Goal: Transaction & Acquisition: Purchase product/service

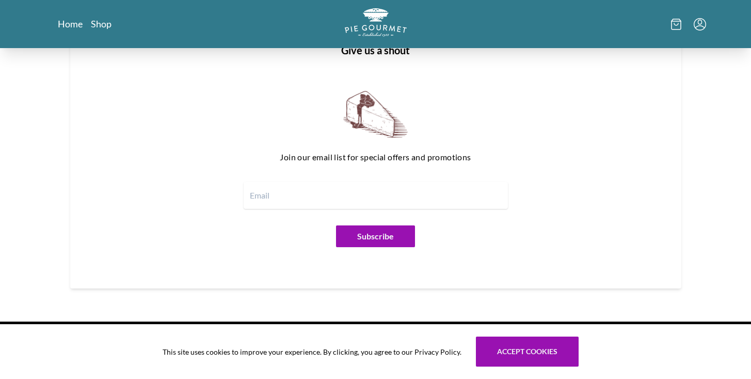
scroll to position [1272, 0]
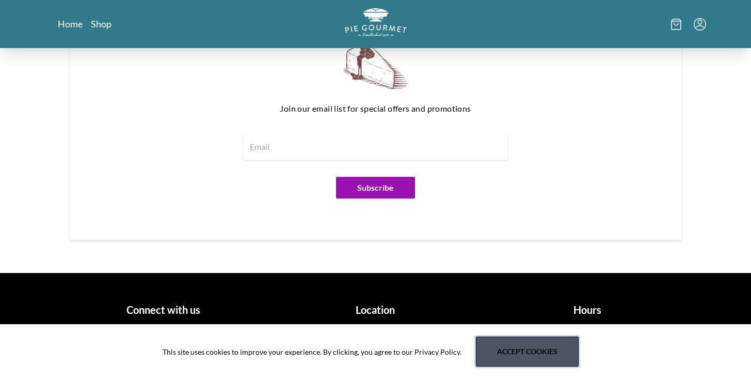
click at [532, 353] on button "Accept cookies" at bounding box center [527, 351] width 103 height 30
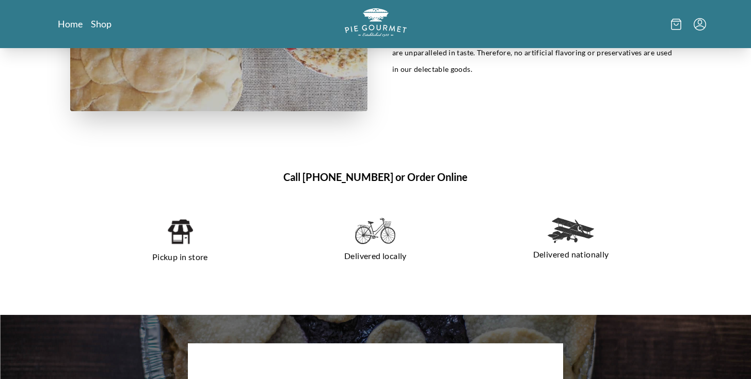
scroll to position [634, 0]
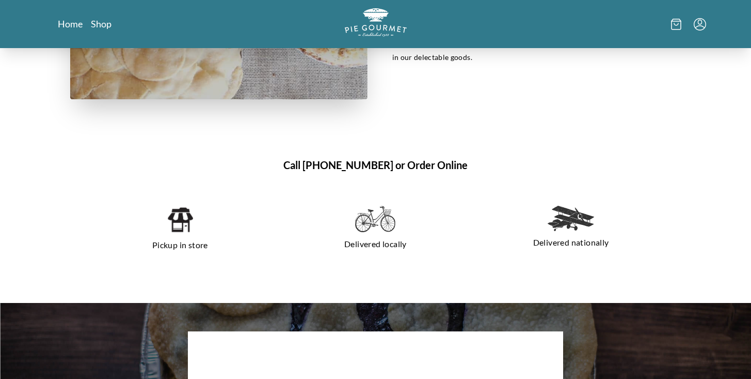
click at [193, 230] on div "Pickup in store" at bounding box center [180, 229] width 187 height 64
click at [185, 230] on img at bounding box center [180, 220] width 26 height 28
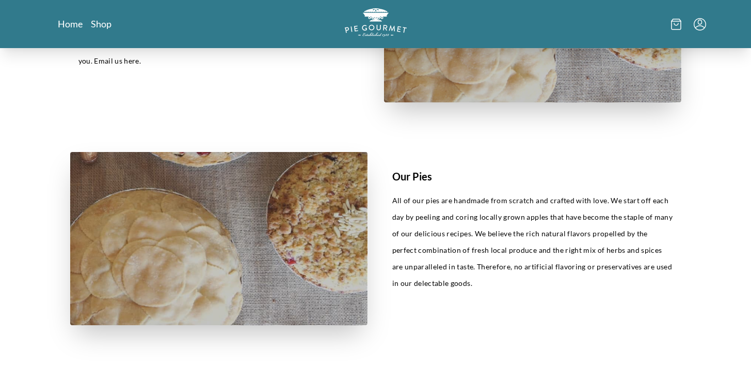
scroll to position [325, 0]
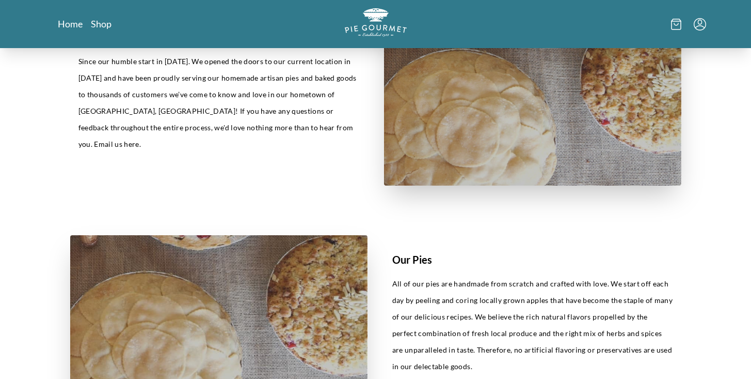
click at [679, 26] on icon at bounding box center [676, 24] width 10 height 11
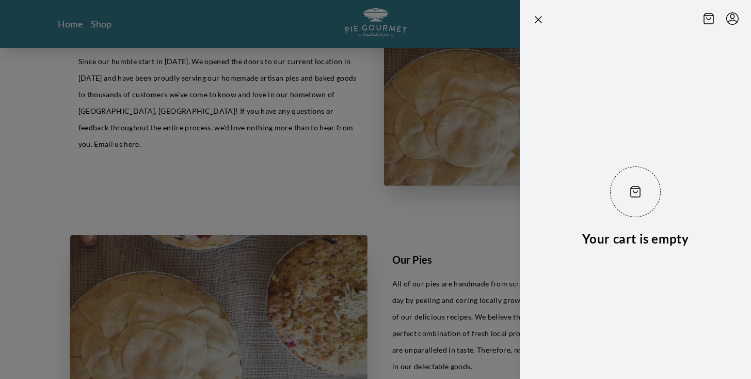
click at [709, 20] on icon at bounding box center [709, 18] width 10 height 11
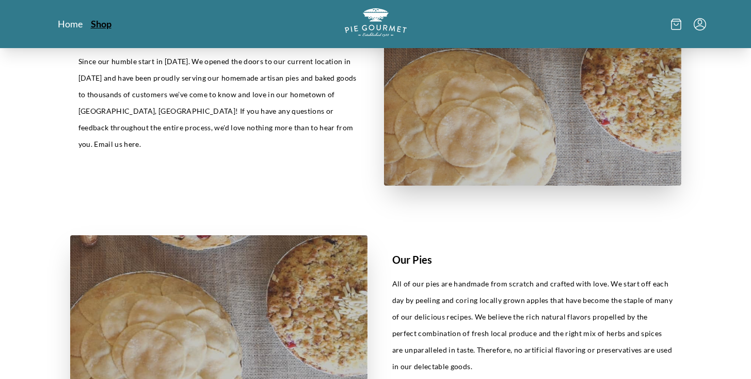
click at [101, 23] on link "Shop" at bounding box center [101, 24] width 21 height 12
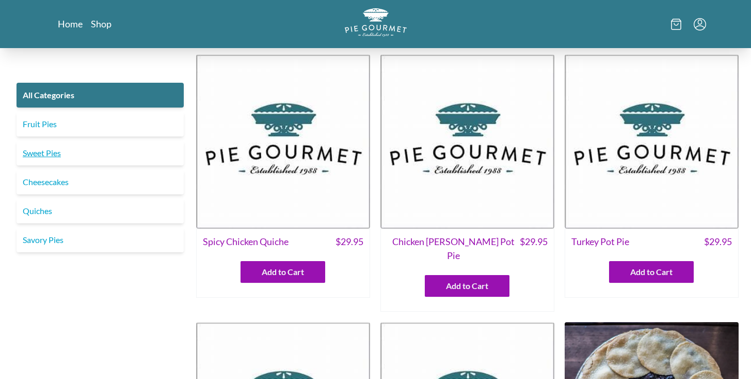
click at [45, 150] on link "Sweet Pies" at bounding box center [100, 152] width 167 height 25
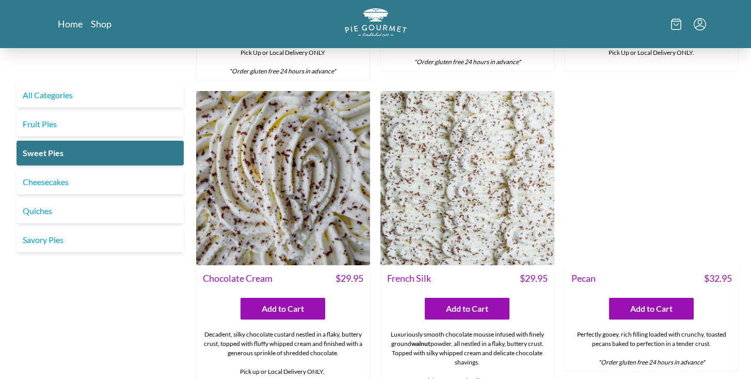
scroll to position [289, 0]
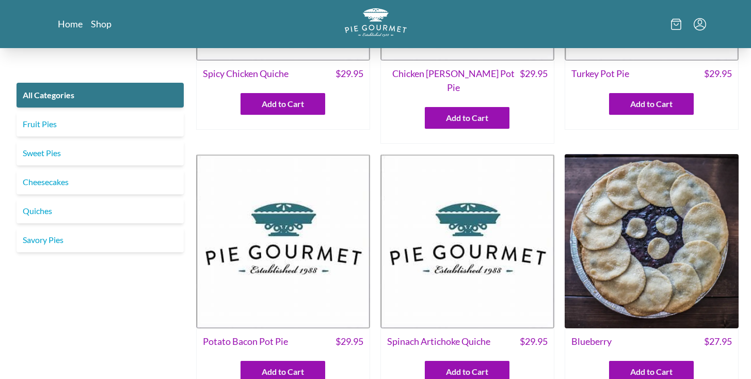
scroll to position [169, 0]
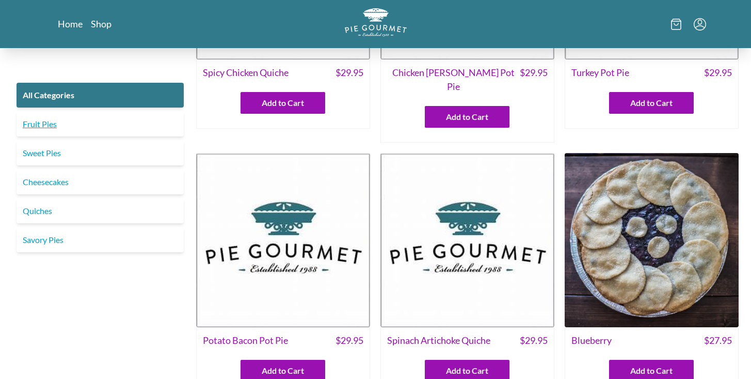
click at [40, 127] on link "Fruit Pies" at bounding box center [100, 124] width 167 height 25
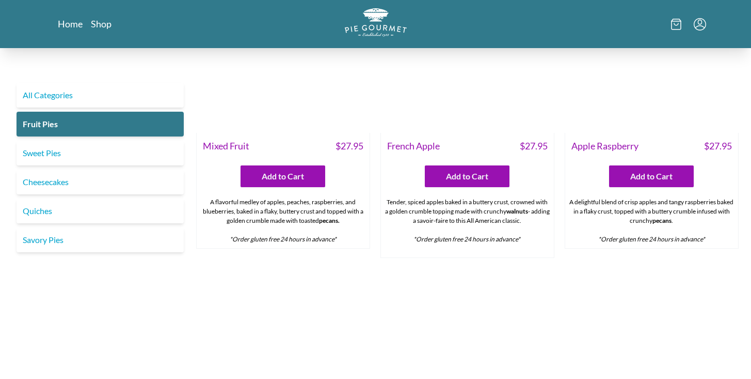
scroll to position [618, 0]
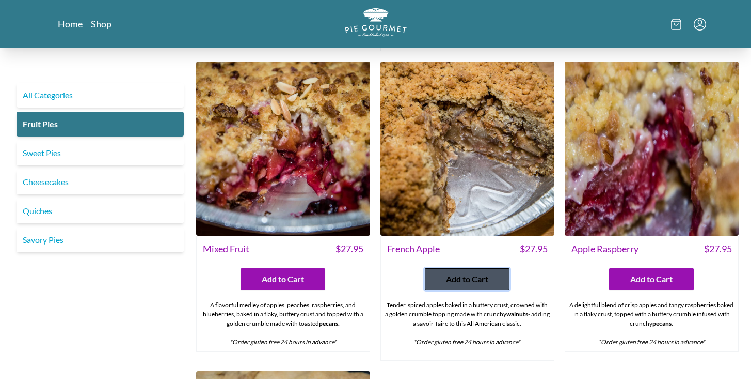
click at [475, 273] on span "Add to Cart" at bounding box center [467, 279] width 42 height 12
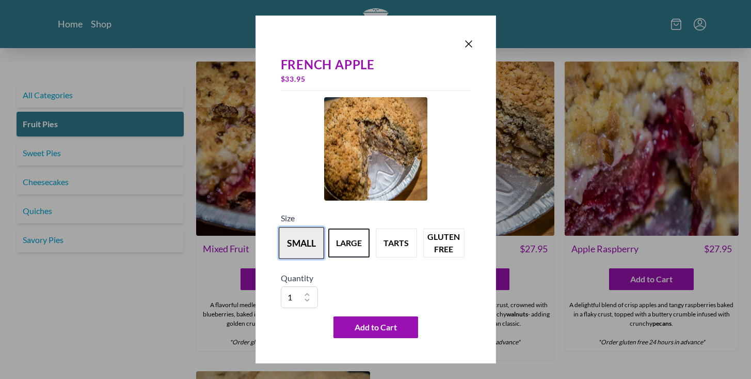
click at [301, 238] on button "small" at bounding box center [301, 243] width 45 height 32
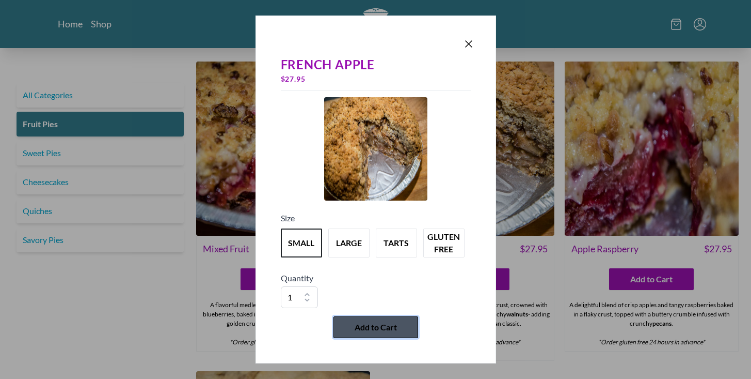
click at [386, 326] on span "Add to Cart" at bounding box center [376, 327] width 42 height 12
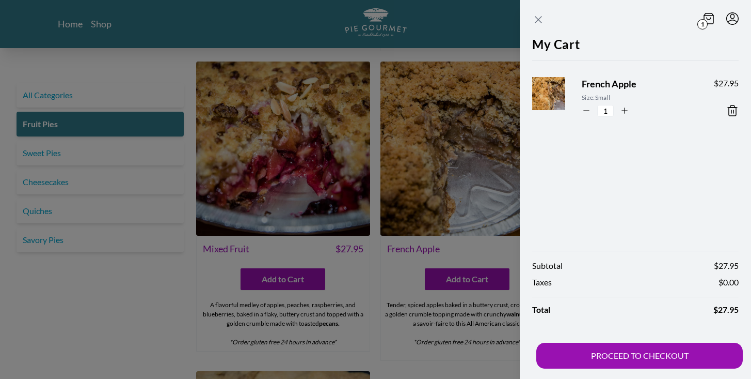
click at [537, 23] on icon "Close panel" at bounding box center [538, 19] width 12 height 12
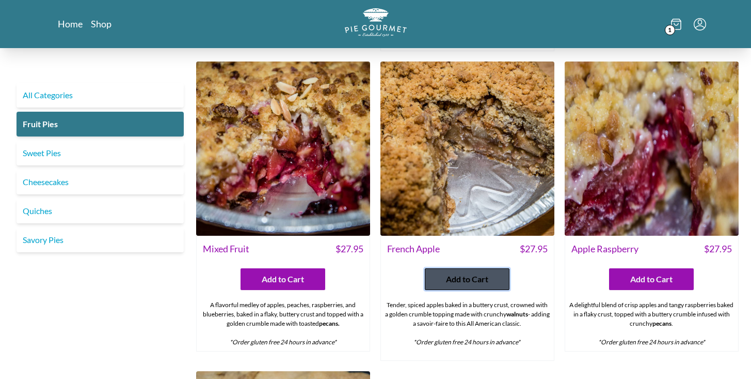
click at [465, 273] on span "Add to Cart" at bounding box center [467, 279] width 42 height 12
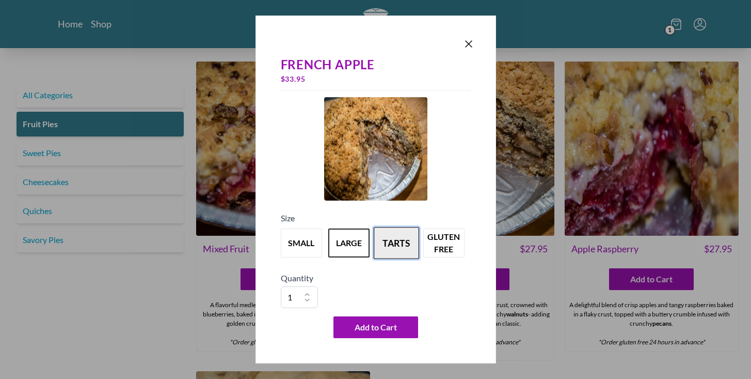
click at [395, 240] on button "tarts" at bounding box center [396, 243] width 45 height 32
click at [468, 45] on icon "Close panel" at bounding box center [469, 44] width 12 height 12
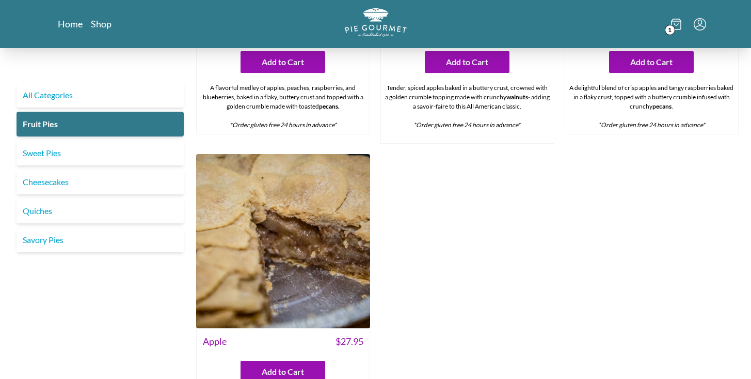
scroll to position [928, 0]
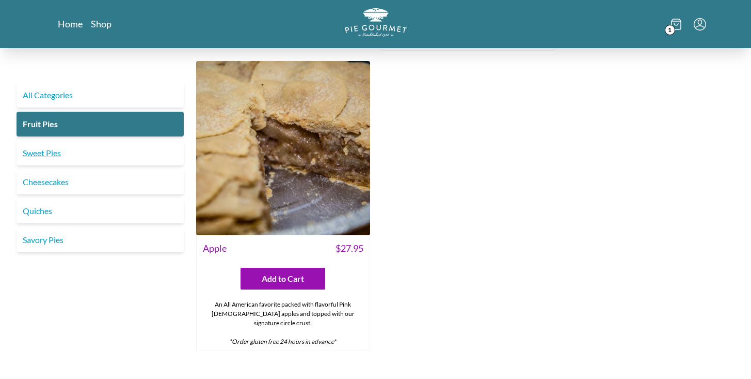
click at [40, 153] on link "Sweet Pies" at bounding box center [100, 152] width 167 height 25
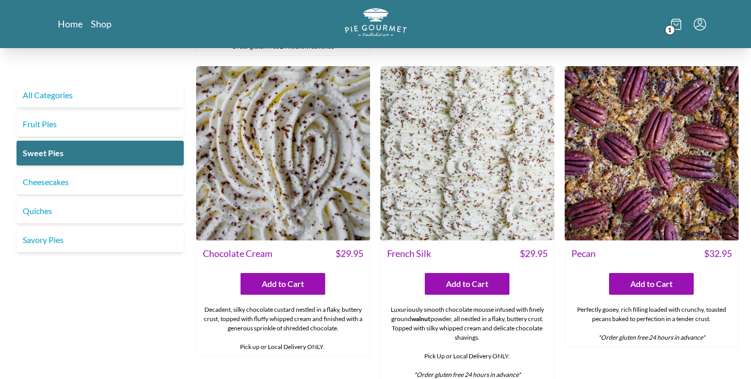
scroll to position [343, 0]
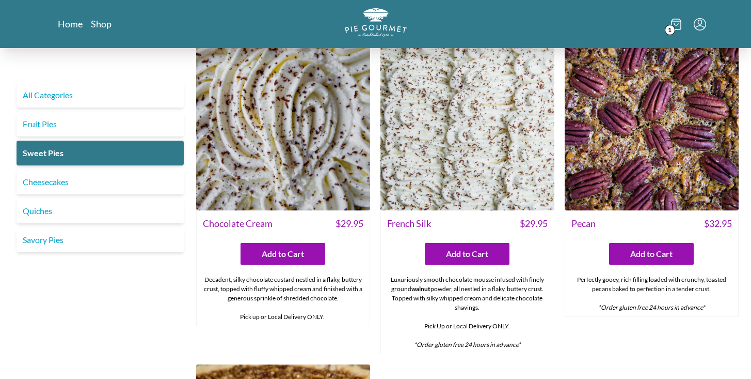
click at [452, 114] on img at bounding box center [468, 123] width 174 height 174
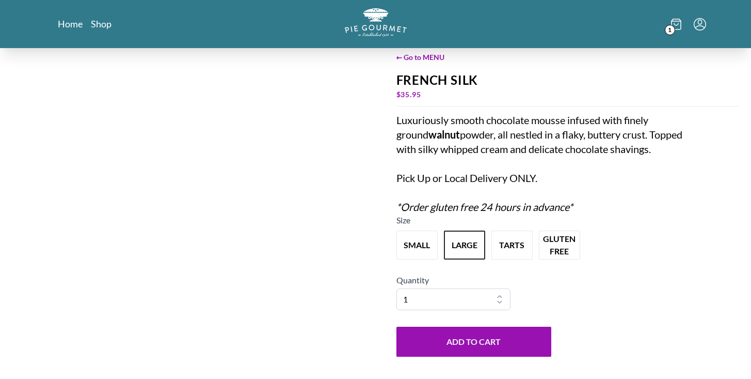
scroll to position [47, 0]
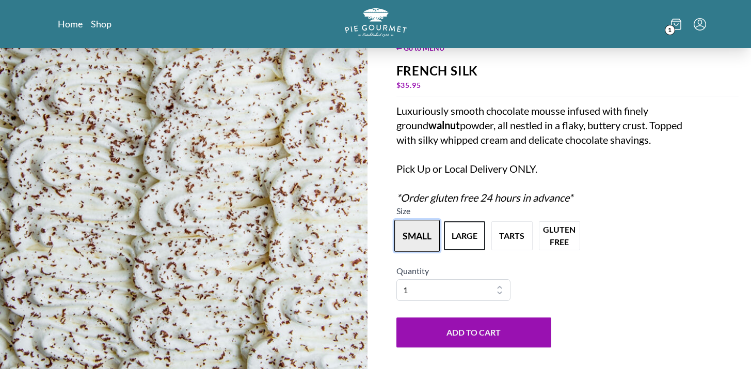
click at [418, 238] on button "small" at bounding box center [417, 235] width 45 height 32
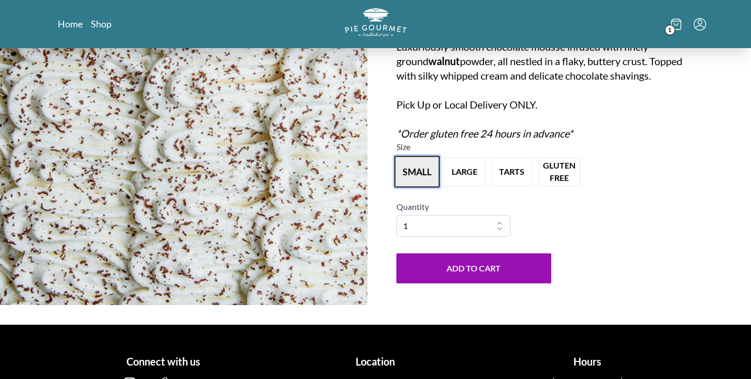
scroll to position [163, 0]
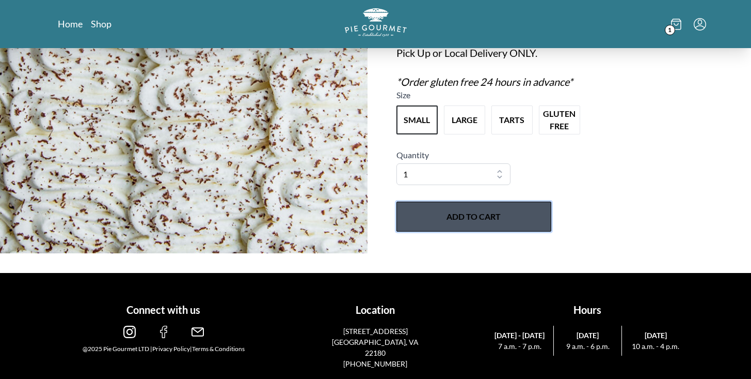
click at [480, 217] on button "Add to Cart" at bounding box center [474, 216] width 155 height 30
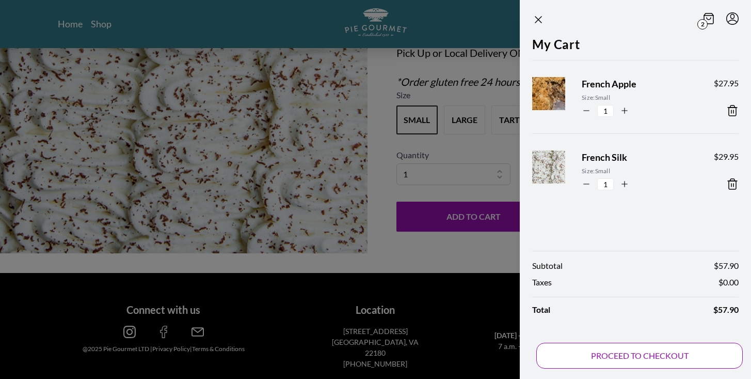
click at [641, 354] on button "PROCEED TO CHECKOUT" at bounding box center [640, 355] width 207 height 26
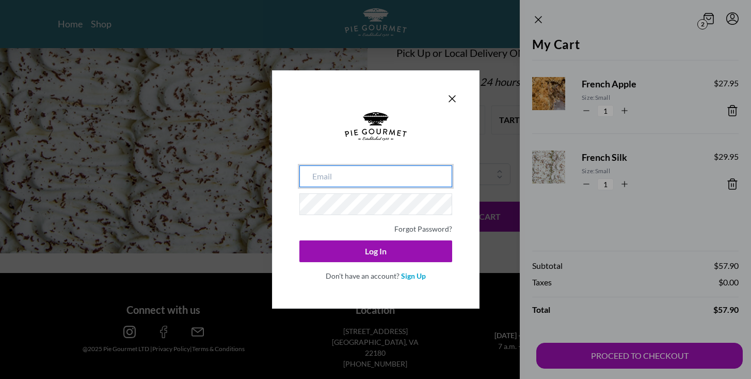
click at [395, 178] on input "email" at bounding box center [376, 176] width 153 height 22
click at [418, 278] on link "Sign Up" at bounding box center [413, 275] width 25 height 9
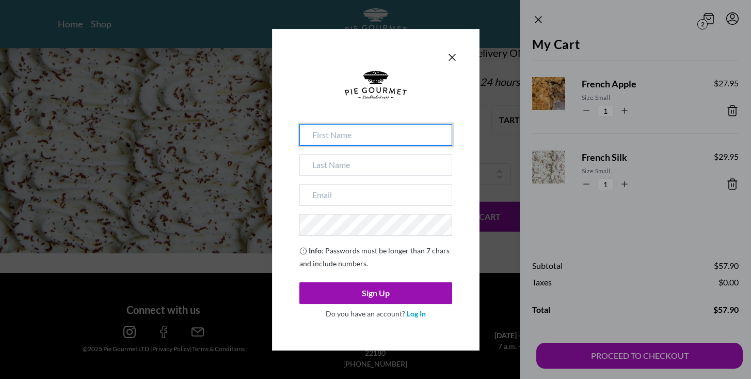
click at [329, 131] on input at bounding box center [376, 135] width 153 height 22
type input "[PERSON_NAME]"
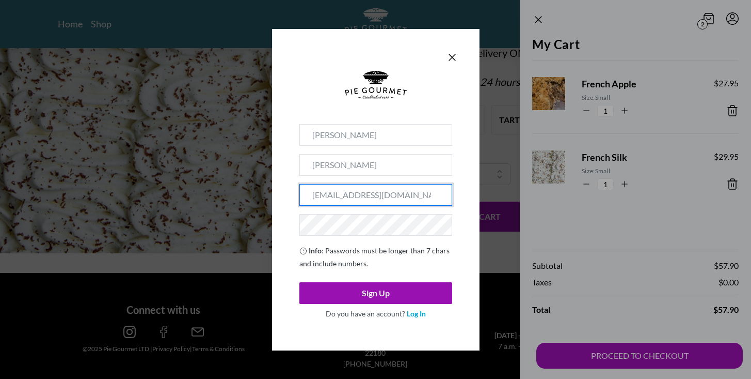
drag, startPoint x: 434, startPoint y: 197, endPoint x: 287, endPoint y: 198, distance: 147.2
click at [287, 198] on div "[PERSON_NAME] [EMAIL_ADDRESS][DOMAIN_NAME] Info : Passwords must be longer than…" at bounding box center [376, 189] width 208 height 321
type input "[EMAIL_ADDRESS][DOMAIN_NAME]"
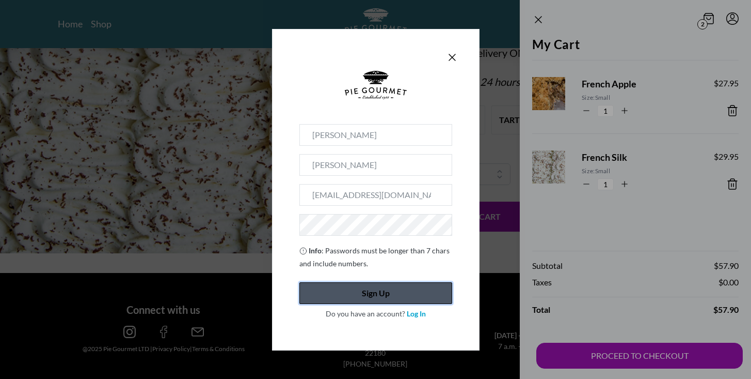
click at [368, 297] on button "Sign Up" at bounding box center [376, 293] width 153 height 22
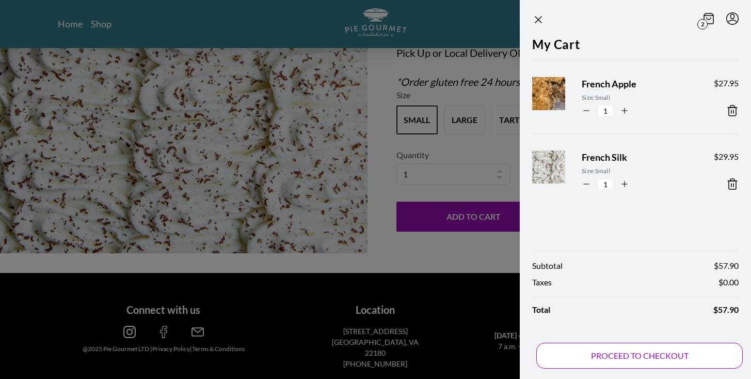
click at [657, 360] on button "PROCEED TO CHECKOUT" at bounding box center [640, 355] width 207 height 26
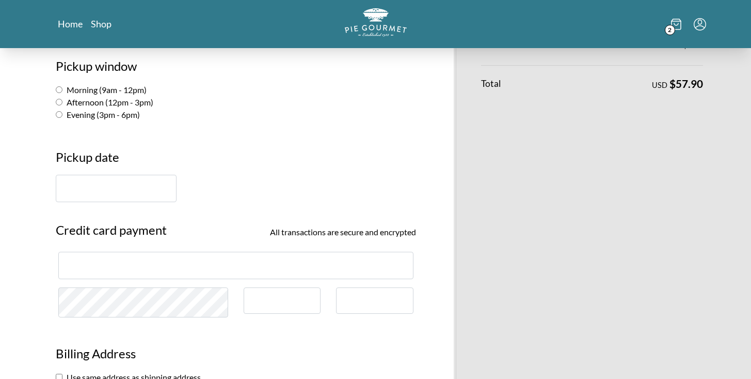
scroll to position [225, 0]
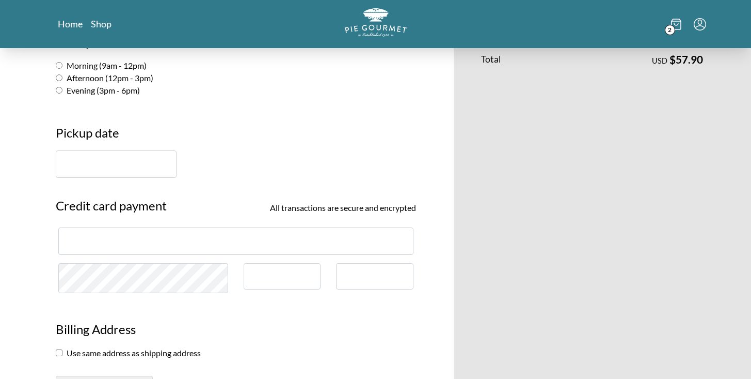
click at [107, 158] on input "text" at bounding box center [116, 163] width 121 height 27
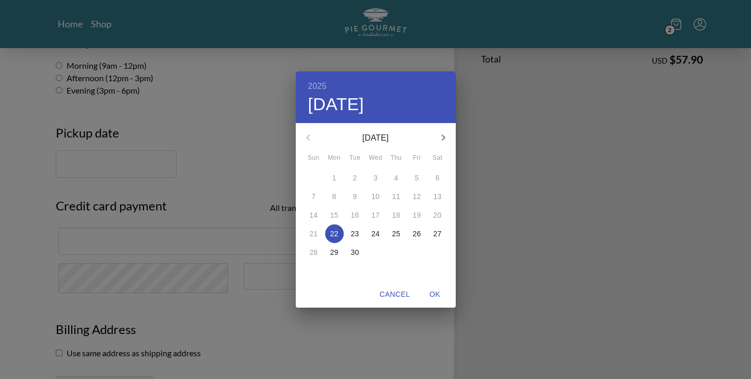
click at [334, 234] on p "22" at bounding box center [335, 233] width 8 height 10
click at [401, 297] on span "Cancel" at bounding box center [395, 294] width 30 height 13
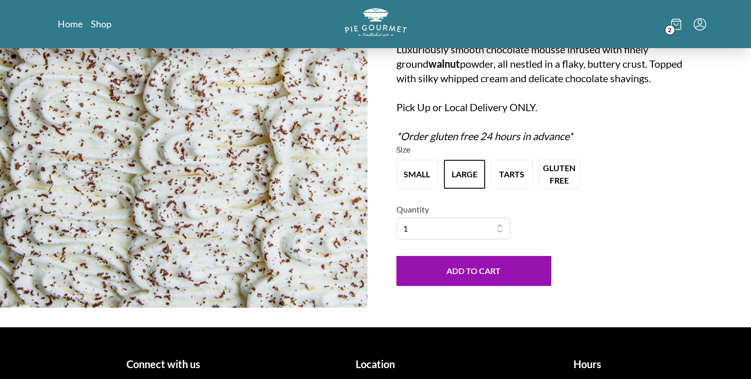
scroll to position [163, 0]
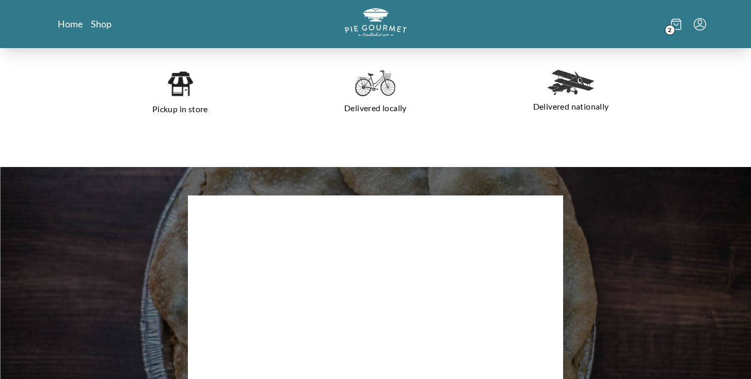
scroll to position [771, 0]
